Goal: Register for event/course

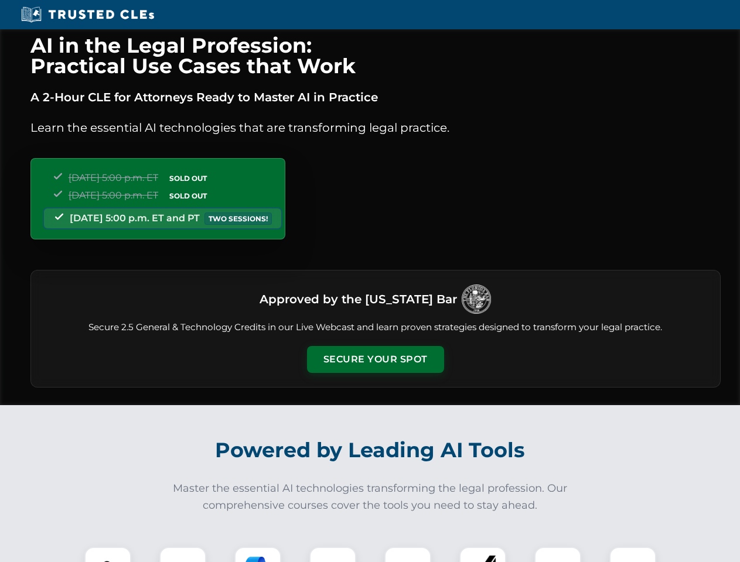
click at [375, 360] on button "Secure Your Spot" at bounding box center [375, 359] width 137 height 27
click at [108, 555] on img at bounding box center [108, 571] width 34 height 34
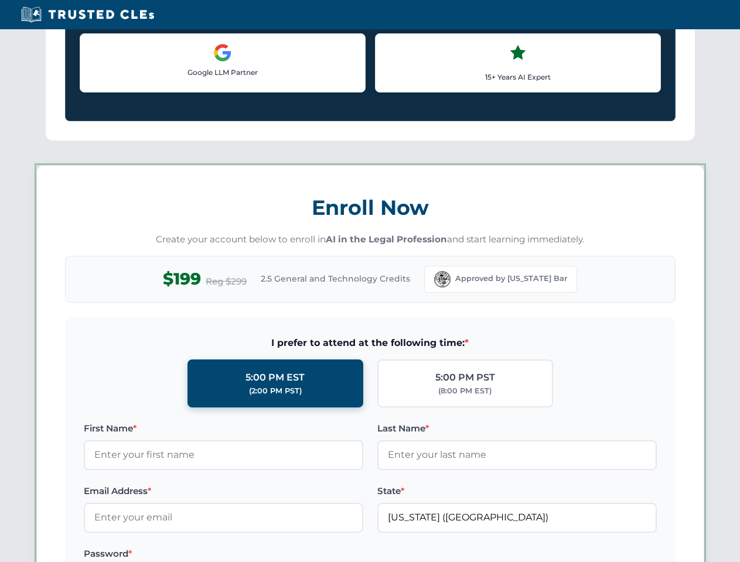
click at [258, 555] on label "Password *" at bounding box center [223, 554] width 279 height 14
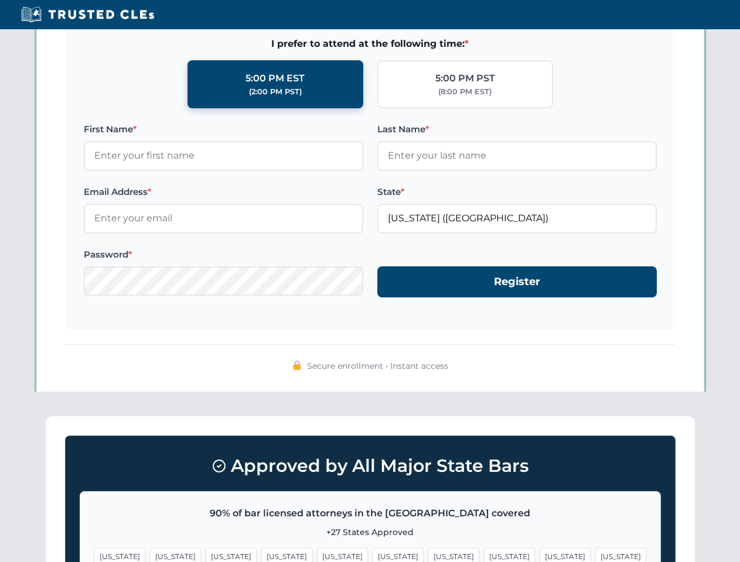
click at [540, 555] on span "[US_STATE]" at bounding box center [565, 556] width 51 height 17
